Goal: Information Seeking & Learning: Understand process/instructions

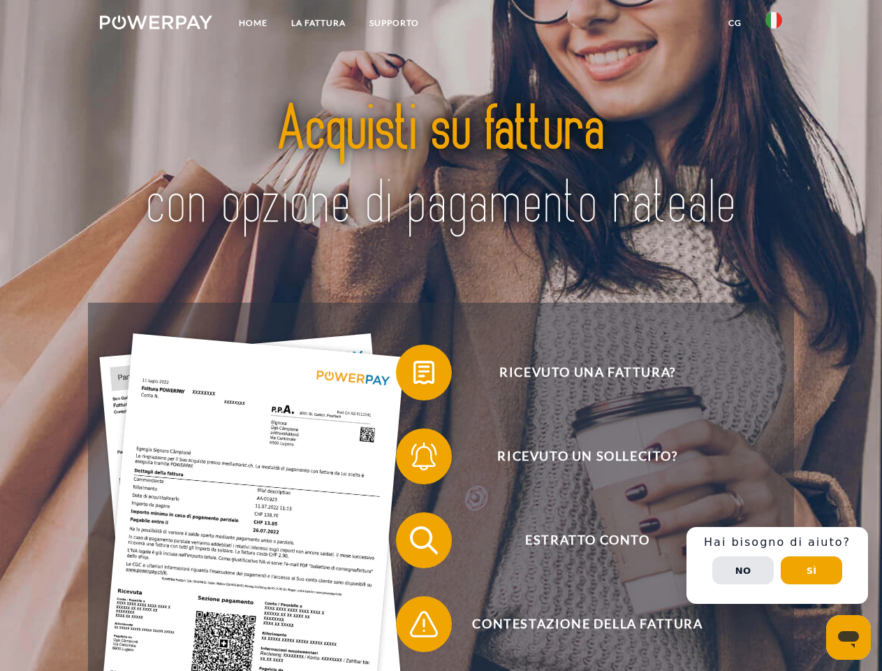
click at [156, 24] on img at bounding box center [156, 22] width 112 height 14
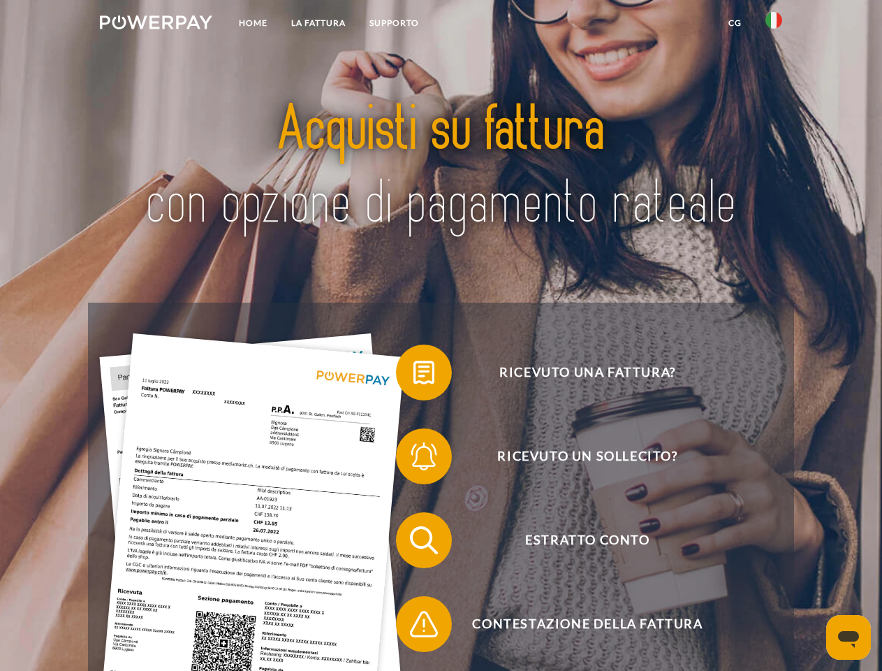
click at [774, 24] on img at bounding box center [774, 20] width 17 height 17
click at [735, 23] on link "CG" at bounding box center [735, 22] width 37 height 25
click at [414, 375] on span at bounding box center [403, 372] width 70 height 70
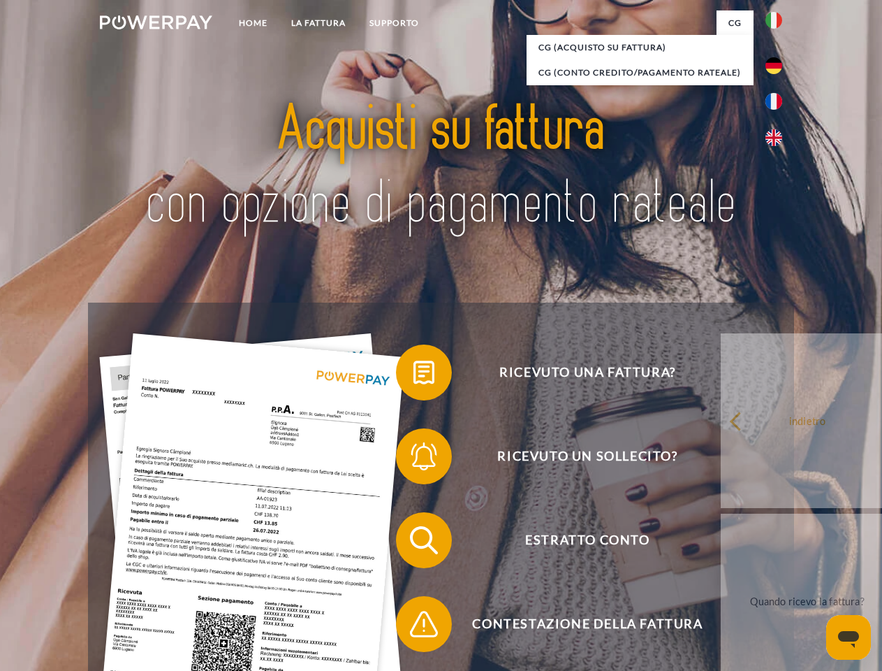
click at [414, 459] on span at bounding box center [403, 456] width 70 height 70
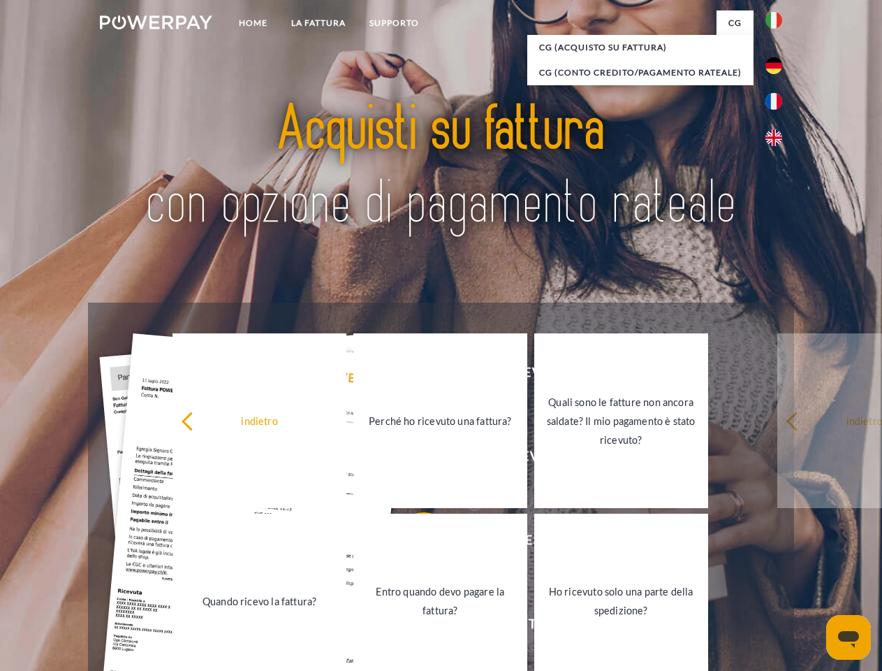
click at [414, 543] on link "Entro quando devo pagare la fattura?" at bounding box center [441, 601] width 174 height 175
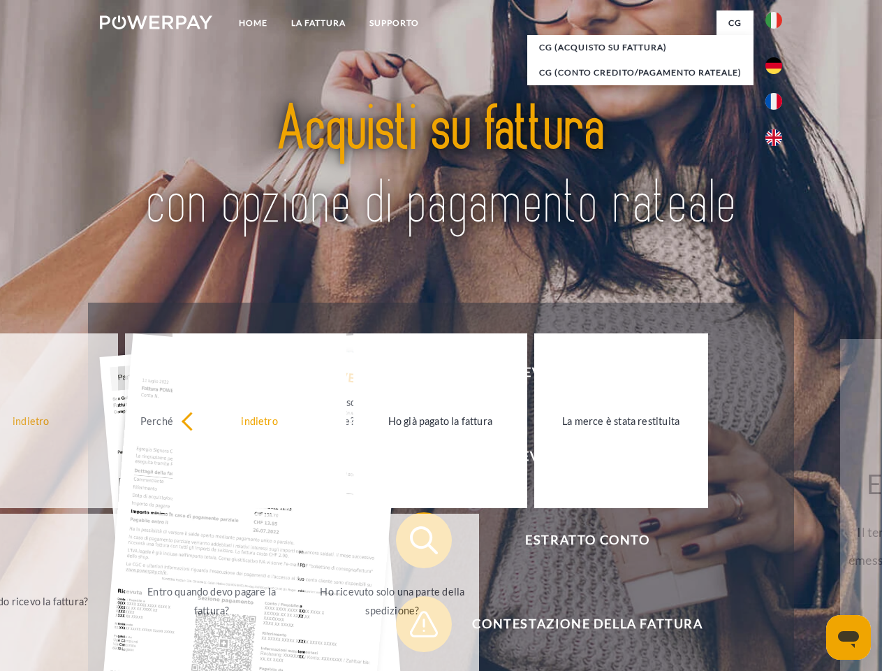
click at [414, 627] on span at bounding box center [403, 624] width 70 height 70
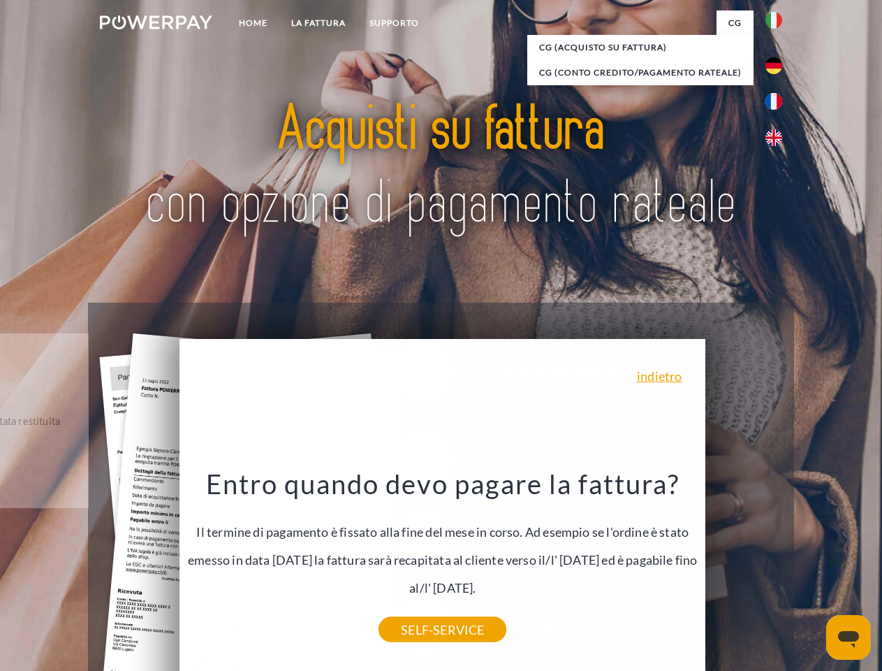
click at [778, 565] on div "Ricevuto una fattura? Ricevuto un sollecito? Estratto conto indietro" at bounding box center [441, 582] width 706 height 559
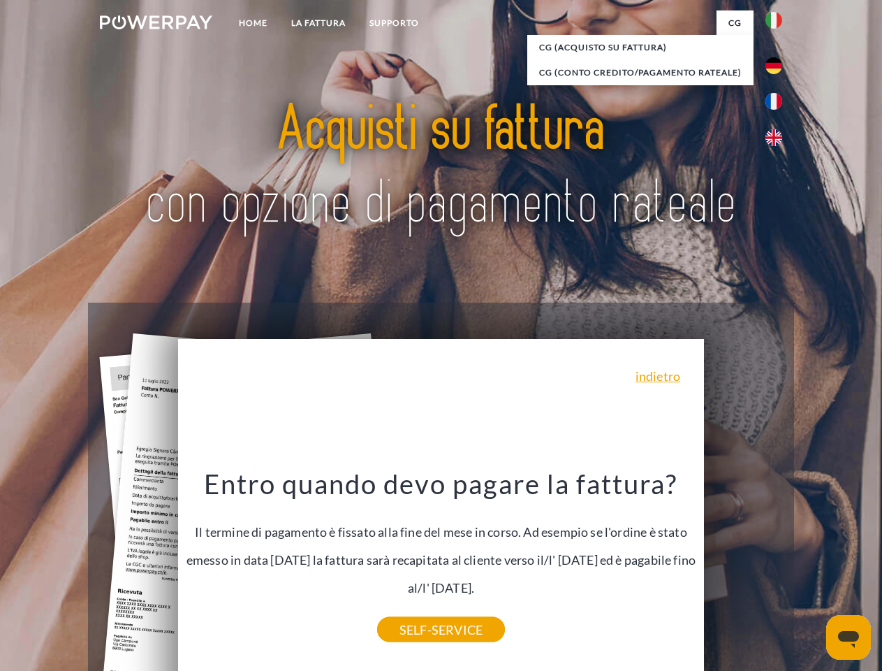
click at [743, 568] on span "Estratto conto" at bounding box center [587, 540] width 342 height 56
click at [812, 570] on header "Home LA FATTURA [GEOGRAPHIC_DATA]" at bounding box center [441, 482] width 882 height 965
